Goal: Check status

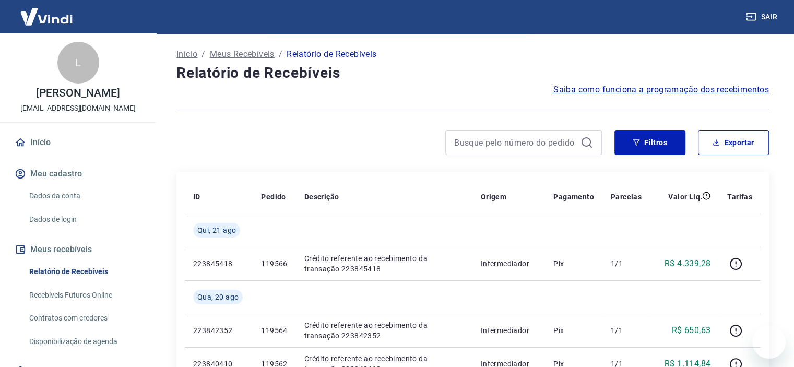
click at [43, 134] on link "Início" at bounding box center [78, 142] width 131 height 23
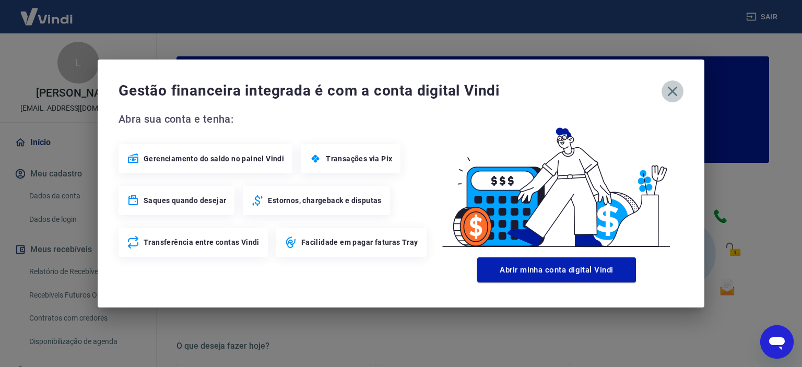
click at [674, 93] on icon "button" at bounding box center [673, 92] width 10 height 10
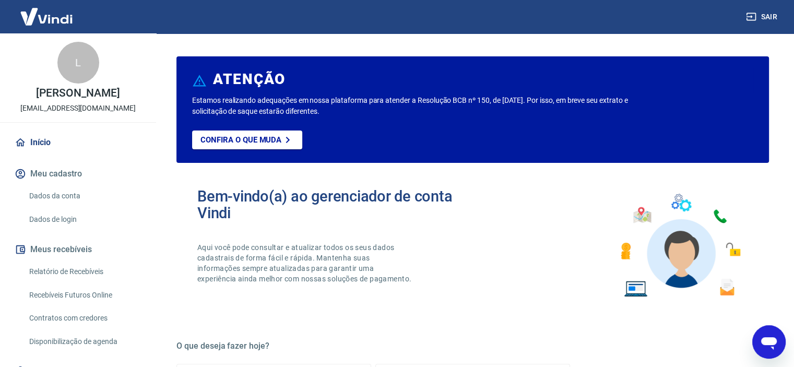
scroll to position [522, 0]
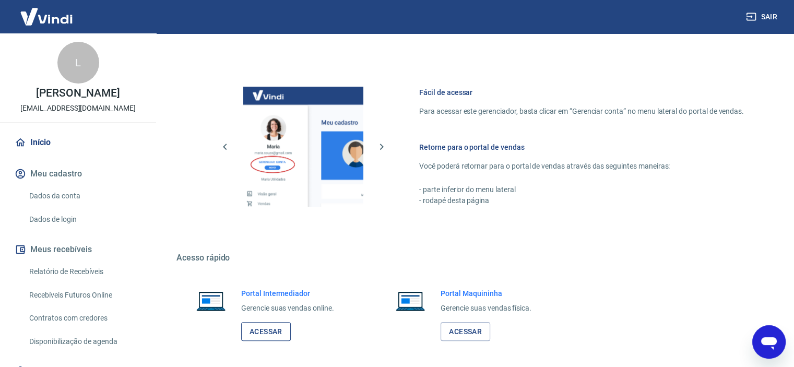
click at [271, 335] on link "Acessar" at bounding box center [266, 331] width 50 height 19
